Goal: Information Seeking & Learning: Learn about a topic

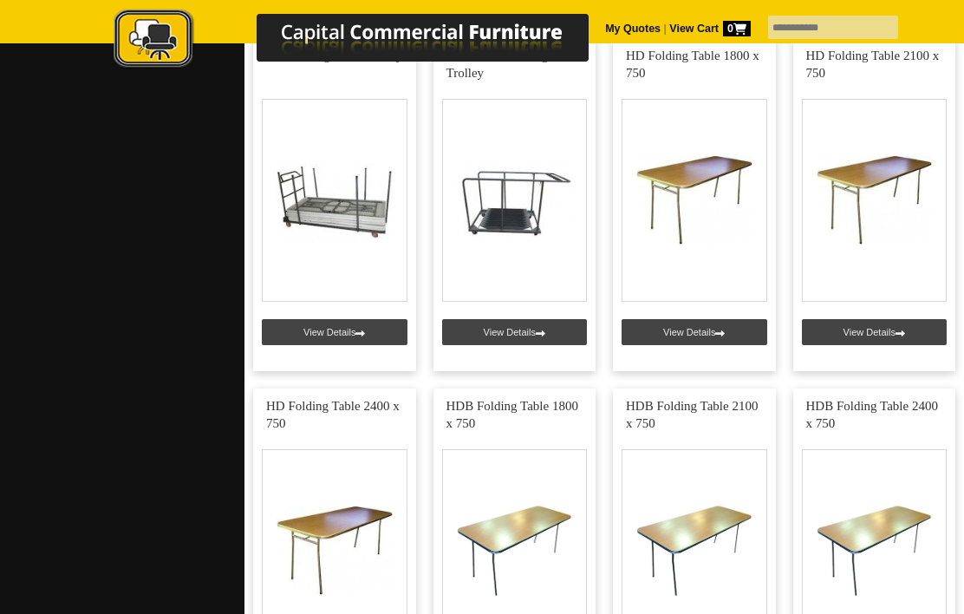
scroll to position [791, 0]
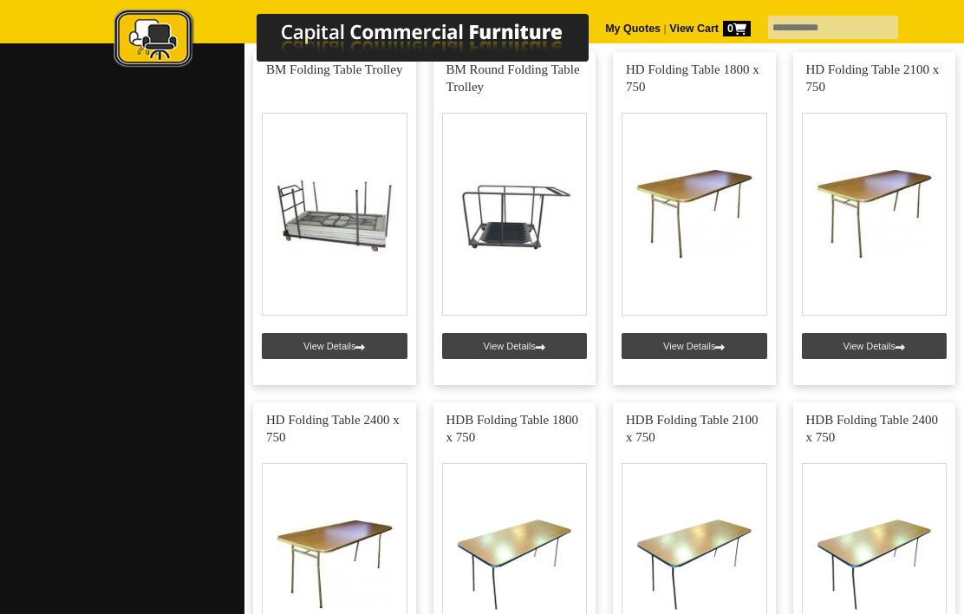
click at [666, 225] on link at bounding box center [694, 218] width 163 height 333
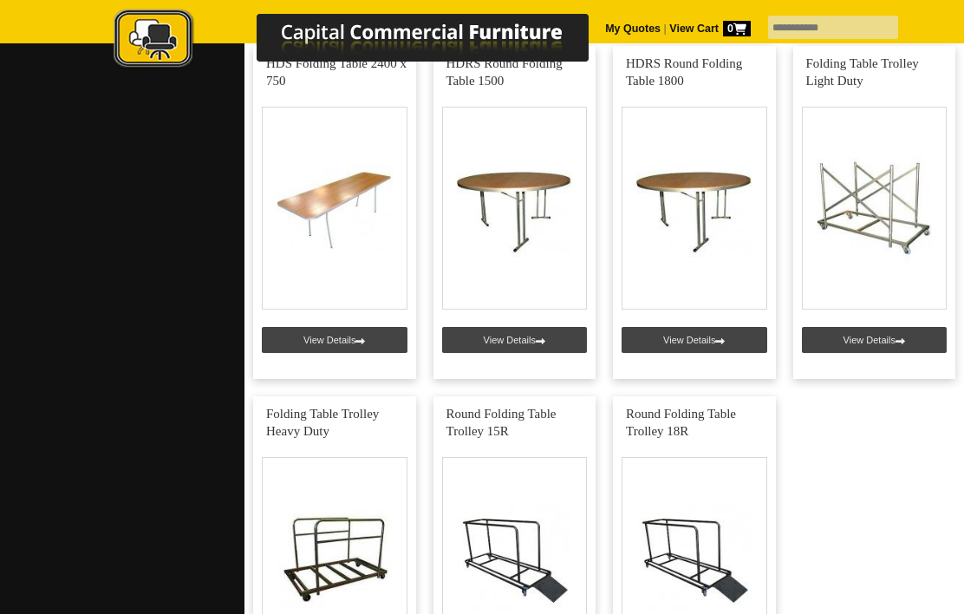
scroll to position [1848, 0]
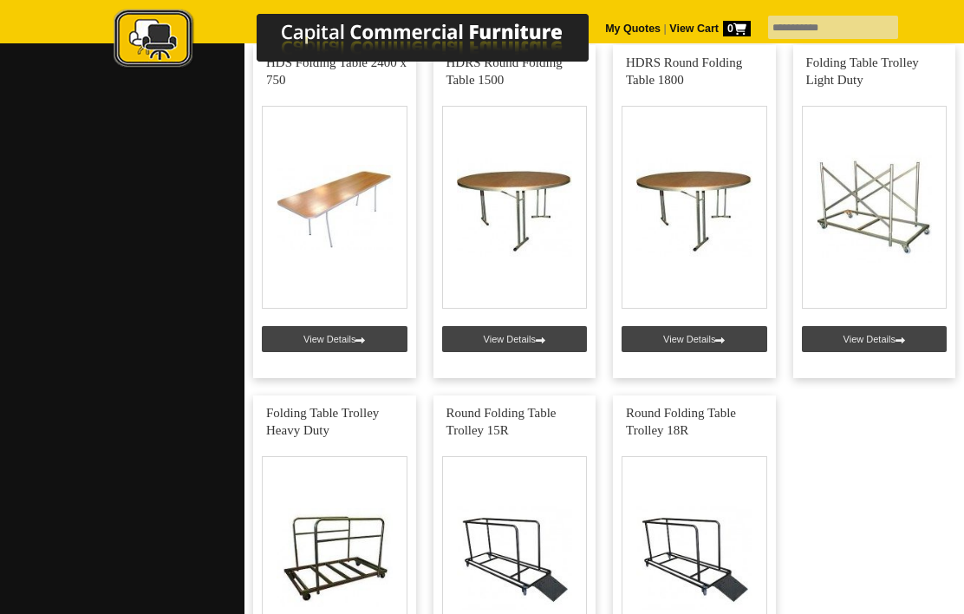
click at [290, 269] on link at bounding box center [334, 211] width 163 height 333
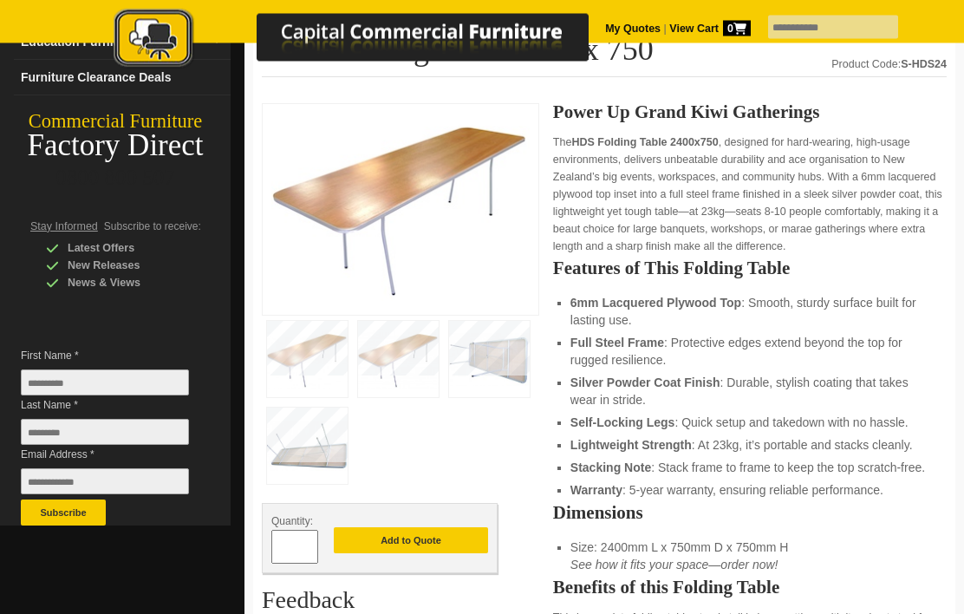
scroll to position [188, 0]
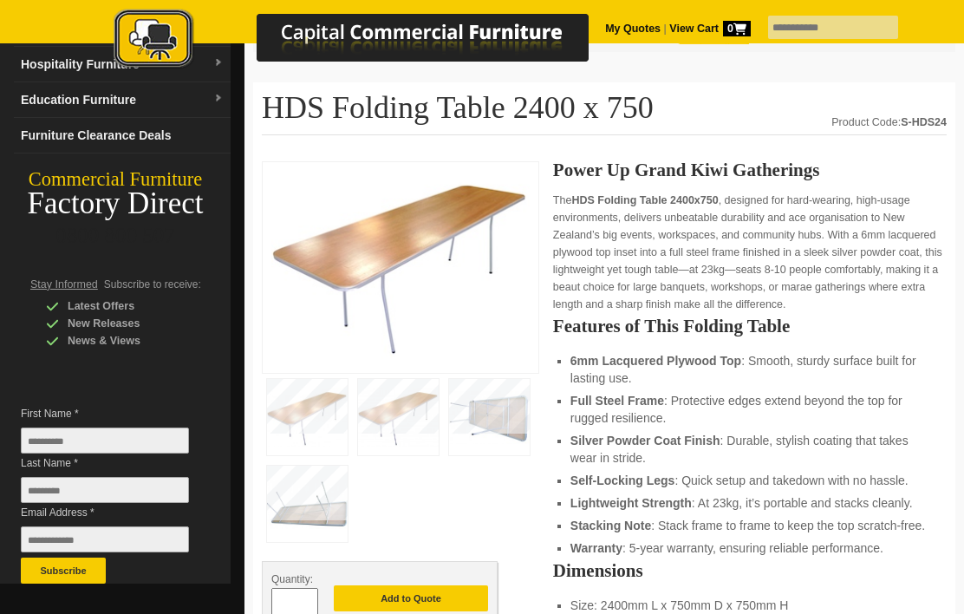
click at [342, 265] on img at bounding box center [400, 265] width 258 height 188
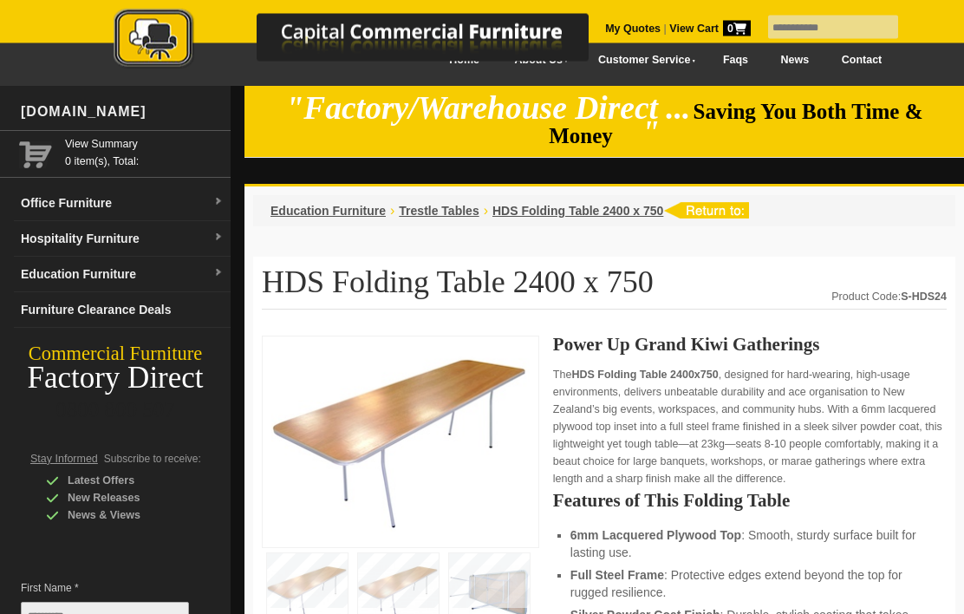
scroll to position [0, 0]
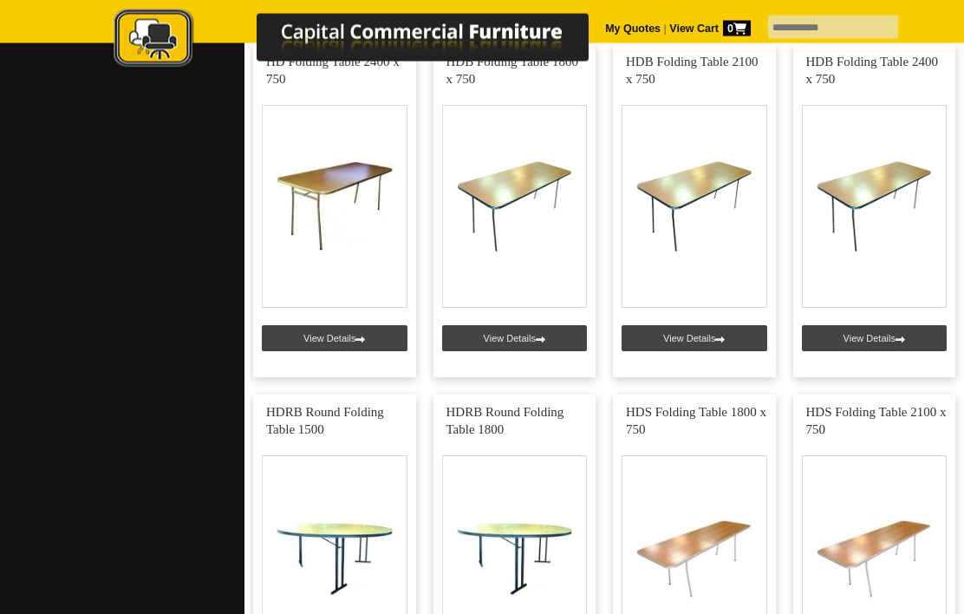
scroll to position [1129, 0]
